Goal: Transaction & Acquisition: Obtain resource

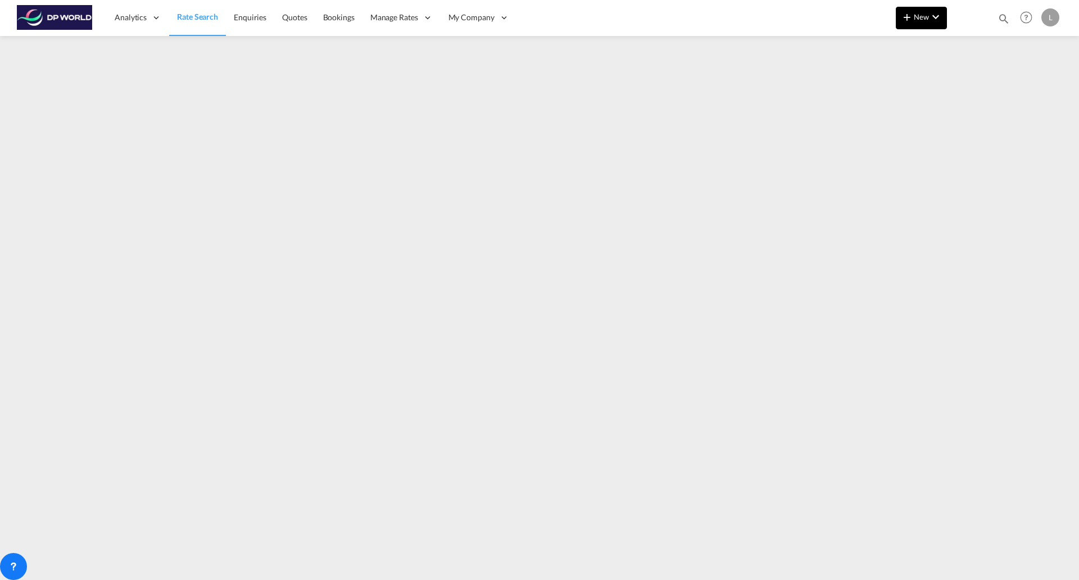
click at [899, 13] on button "New" at bounding box center [921, 18] width 51 height 22
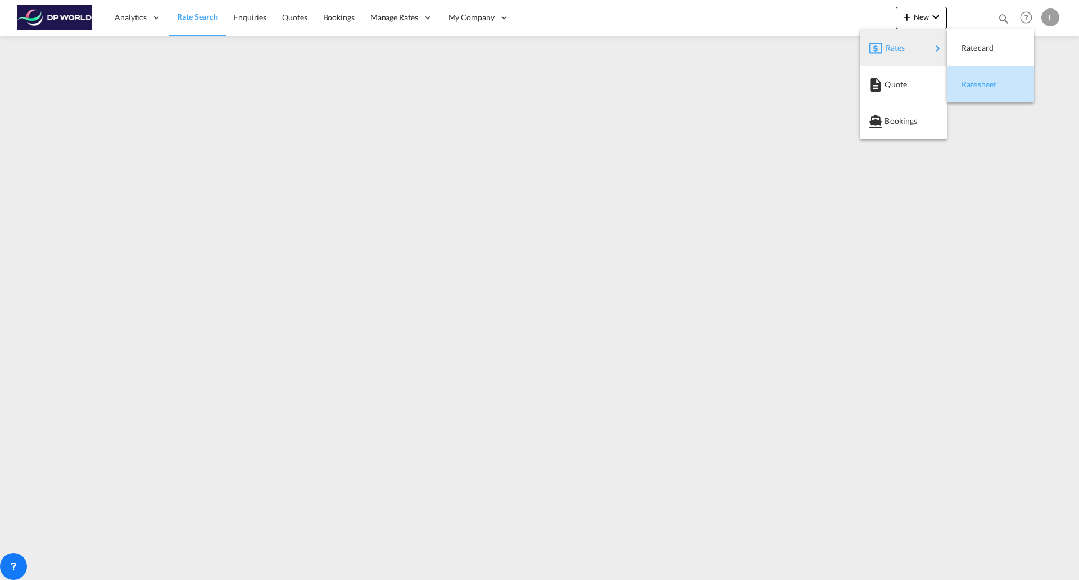
click at [971, 84] on span "Ratesheet" at bounding box center [968, 84] width 12 height 22
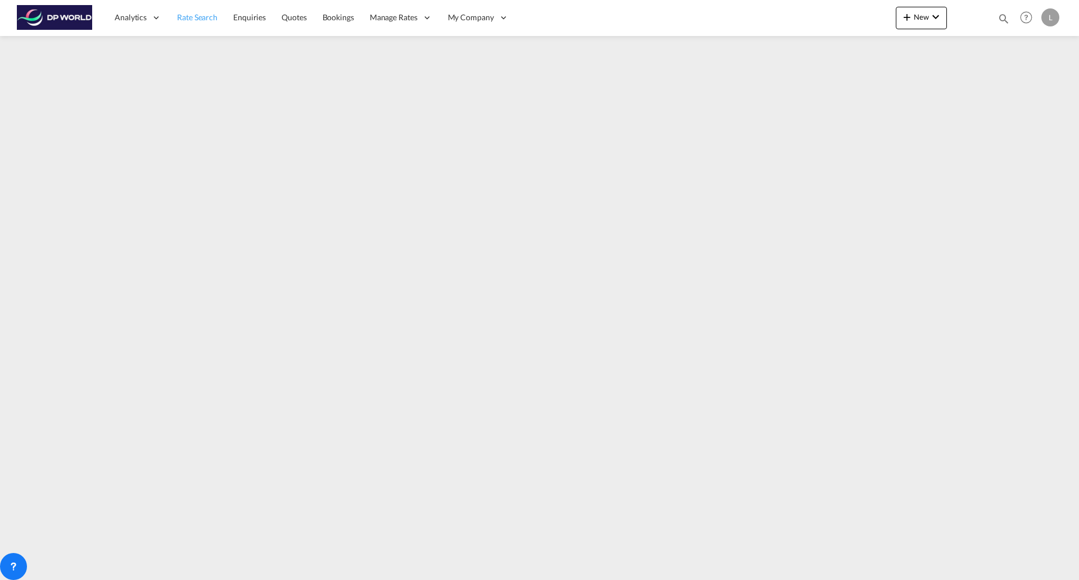
click at [194, 15] on span "Rate Search" at bounding box center [197, 17] width 40 height 10
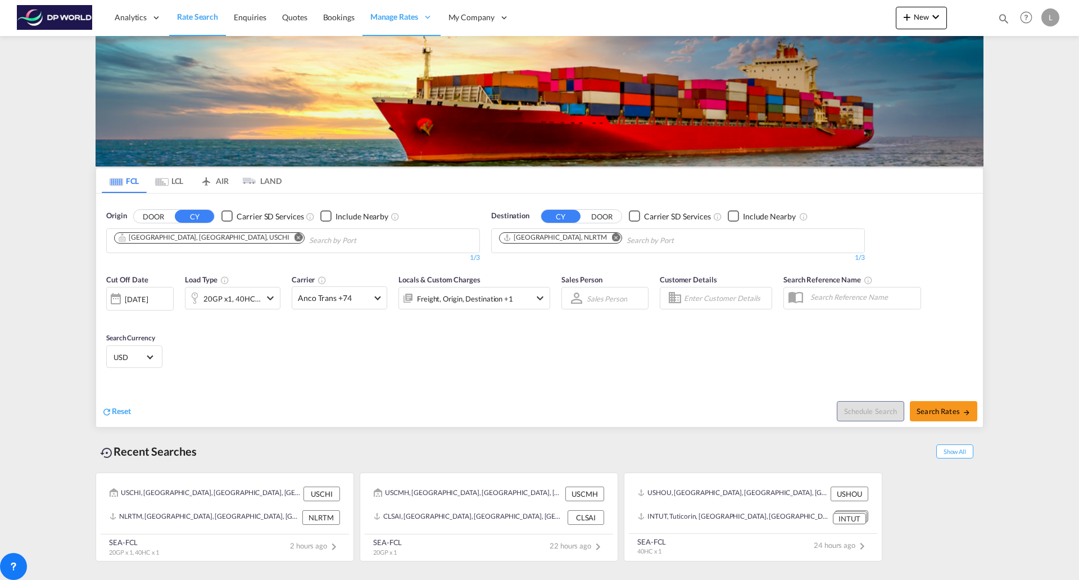
click at [612, 235] on md-icon "Remove" at bounding box center [616, 237] width 8 height 8
click at [582, 236] on body "Analytics Reports Dashboard Rate Search Enquiries Quotes Bookings" at bounding box center [539, 290] width 1079 height 580
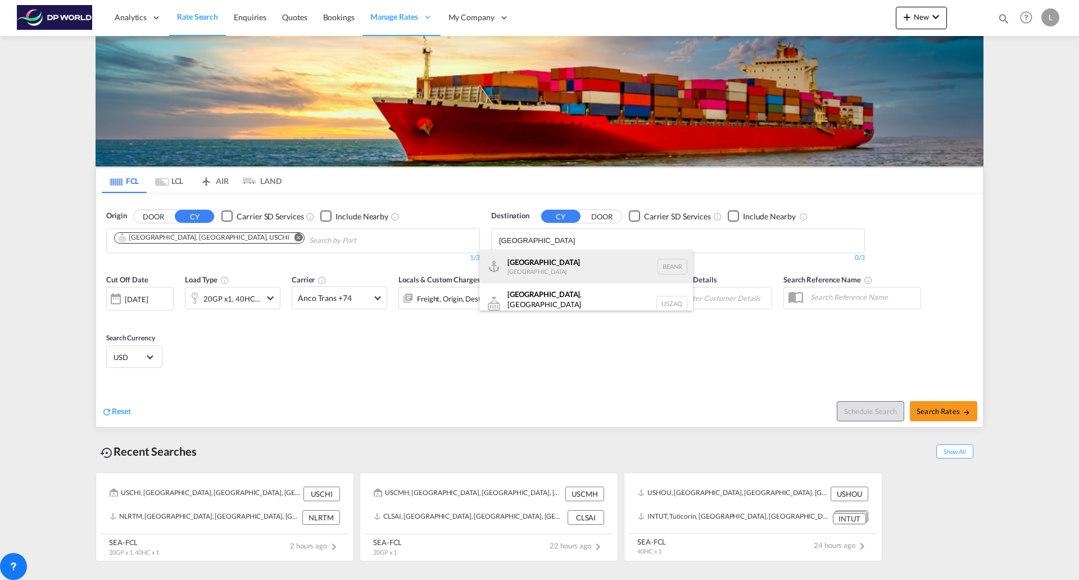
type input "[GEOGRAPHIC_DATA]"
click at [520, 268] on div "[GEOGRAPHIC_DATA] [GEOGRAPHIC_DATA] BEANR" at bounding box center [587, 267] width 214 height 34
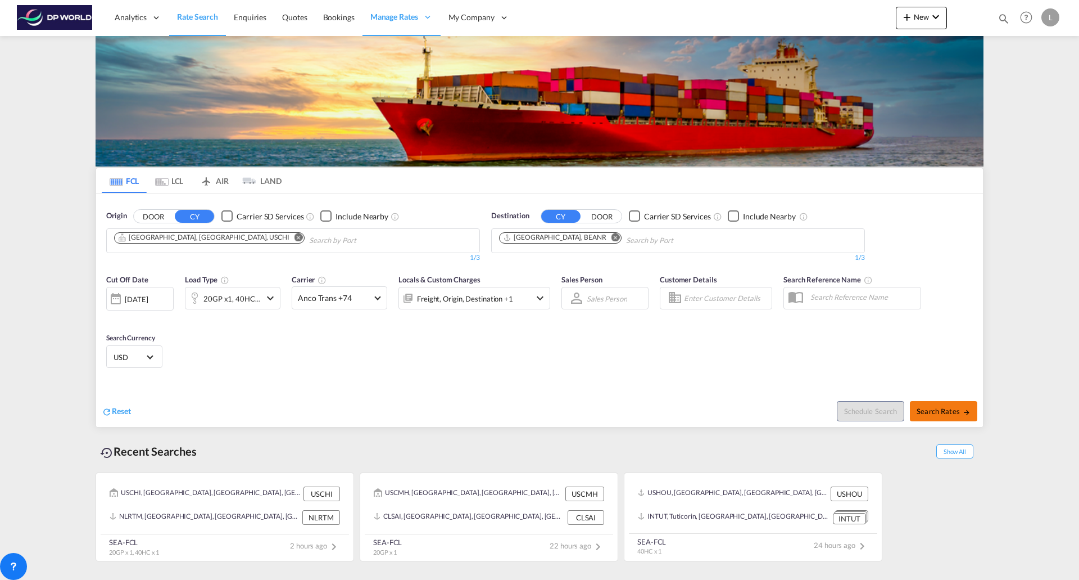
click at [949, 412] on span "Search Rates" at bounding box center [944, 410] width 54 height 9
type input "USCHI to BEANR / [DATE]"
